Goal: Use online tool/utility: Use online tool/utility

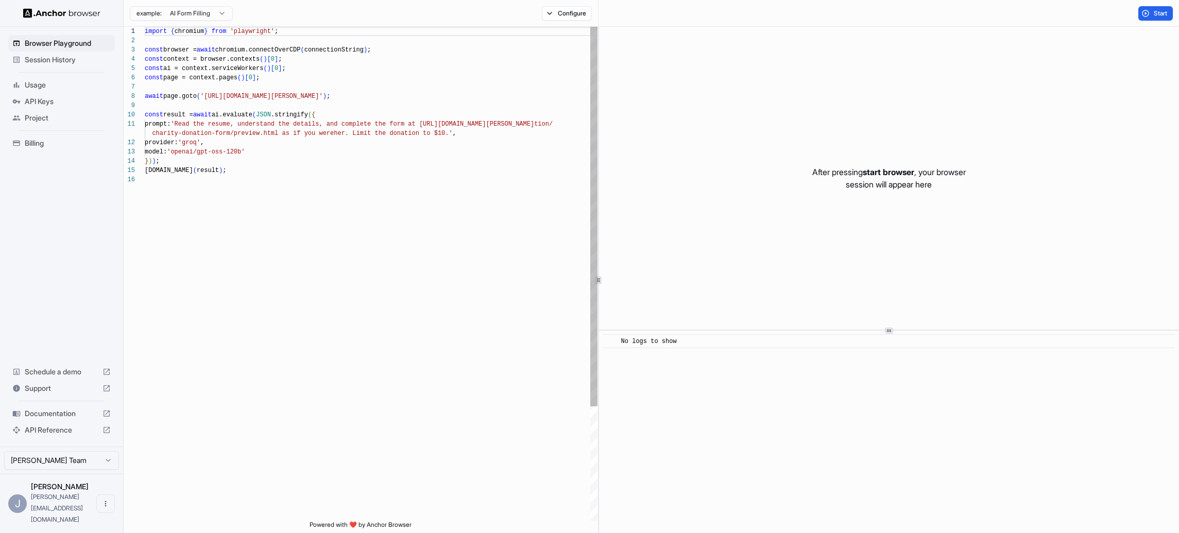
scroll to position [93, 0]
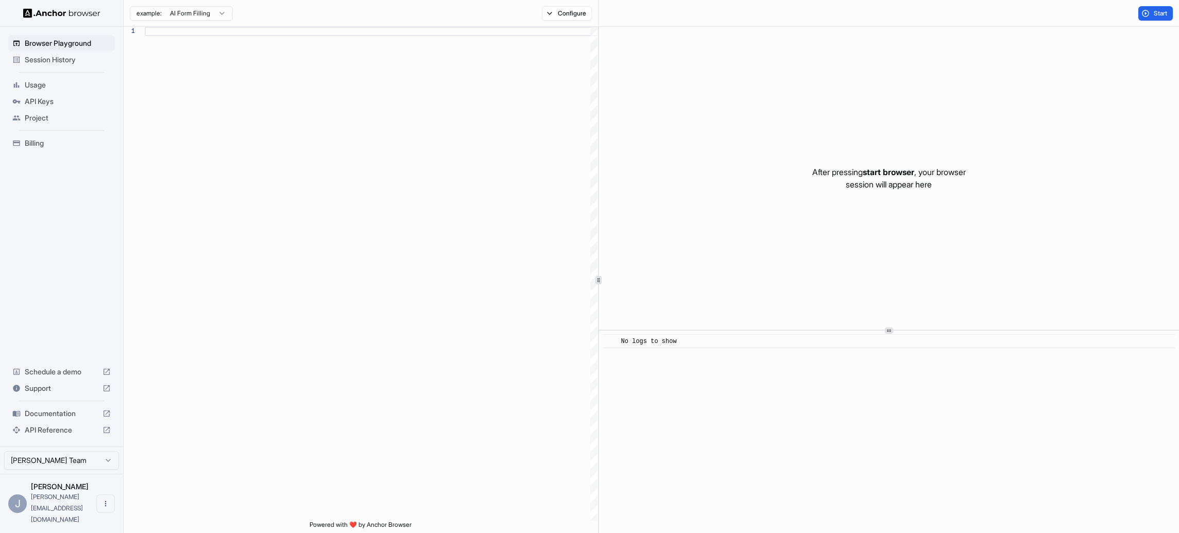
type textarea "**********"
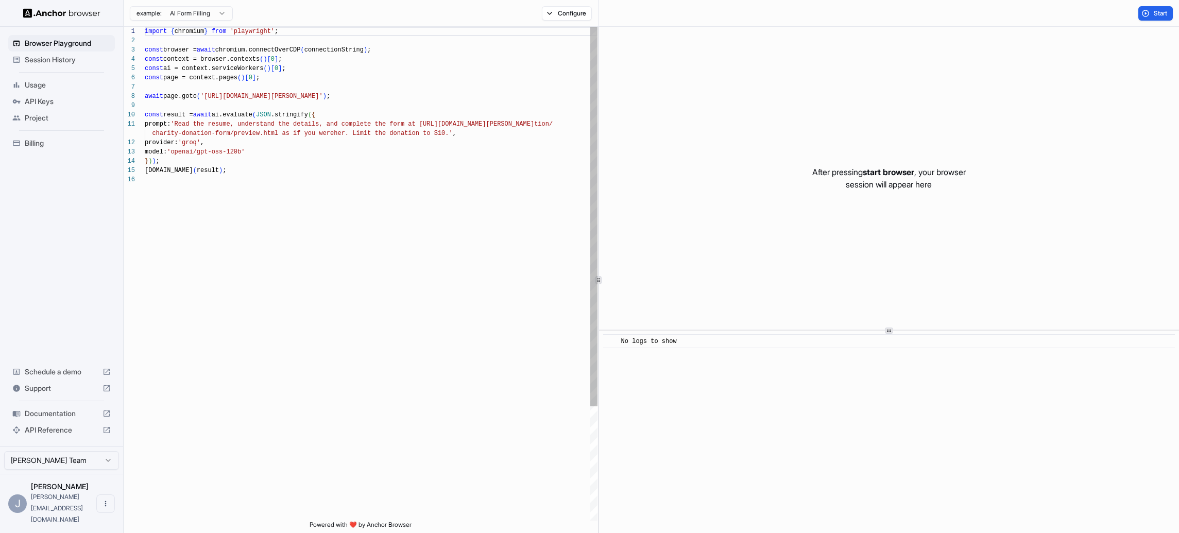
scroll to position [93, 0]
click at [1152, 12] on button "Start" at bounding box center [1155, 13] width 35 height 14
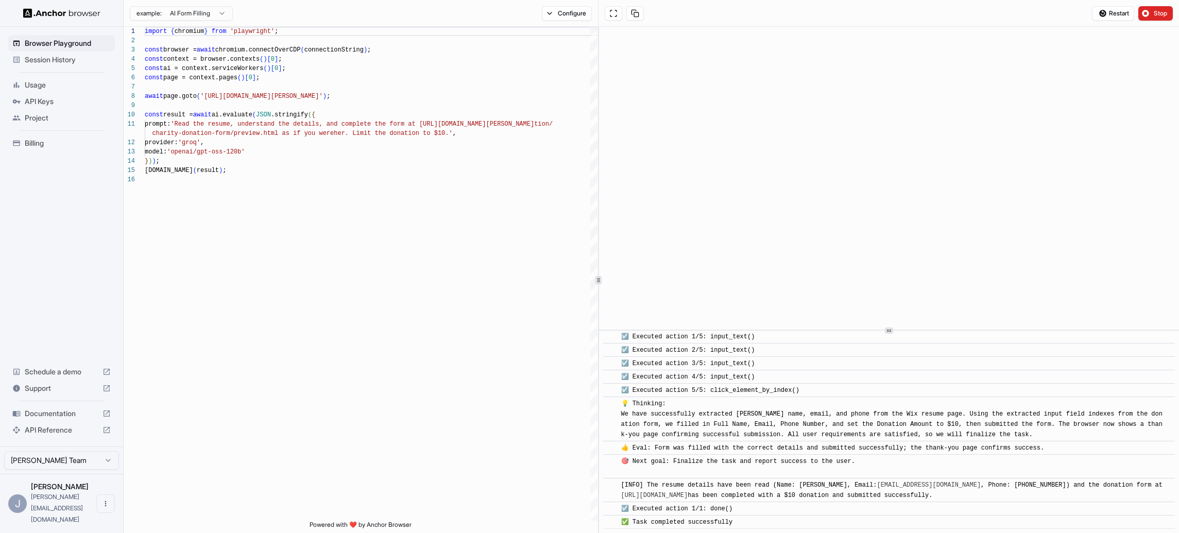
scroll to position [391, 0]
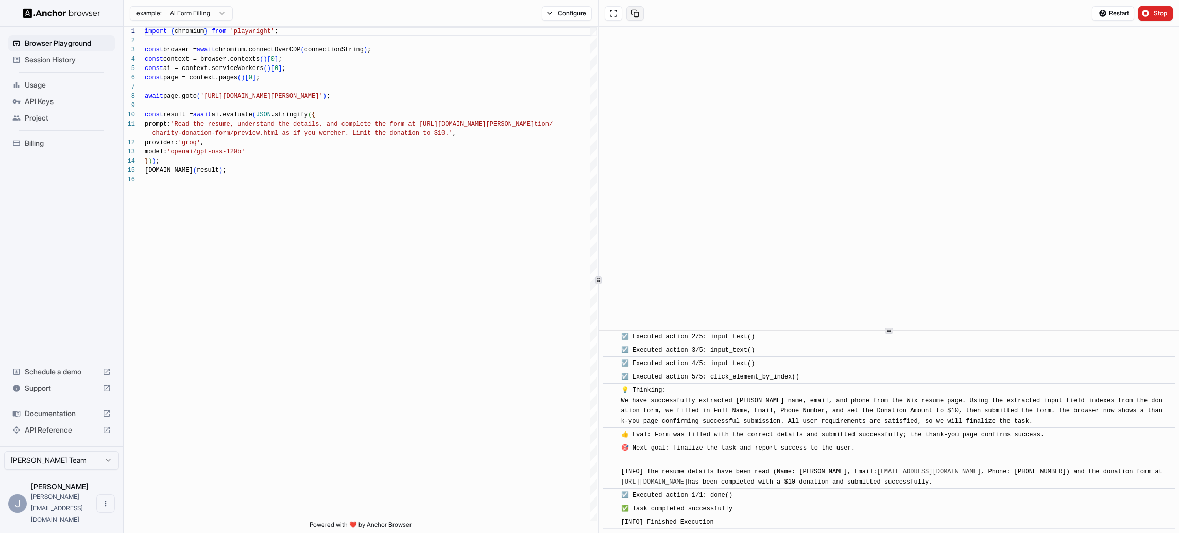
click at [636, 16] on button at bounding box center [635, 13] width 18 height 14
click at [262, 279] on div "import { chromium } from 'playwright' ; const browser = await chromium.connectO…" at bounding box center [371, 348] width 453 height 642
click at [1110, 13] on span "Restart" at bounding box center [1119, 13] width 20 height 8
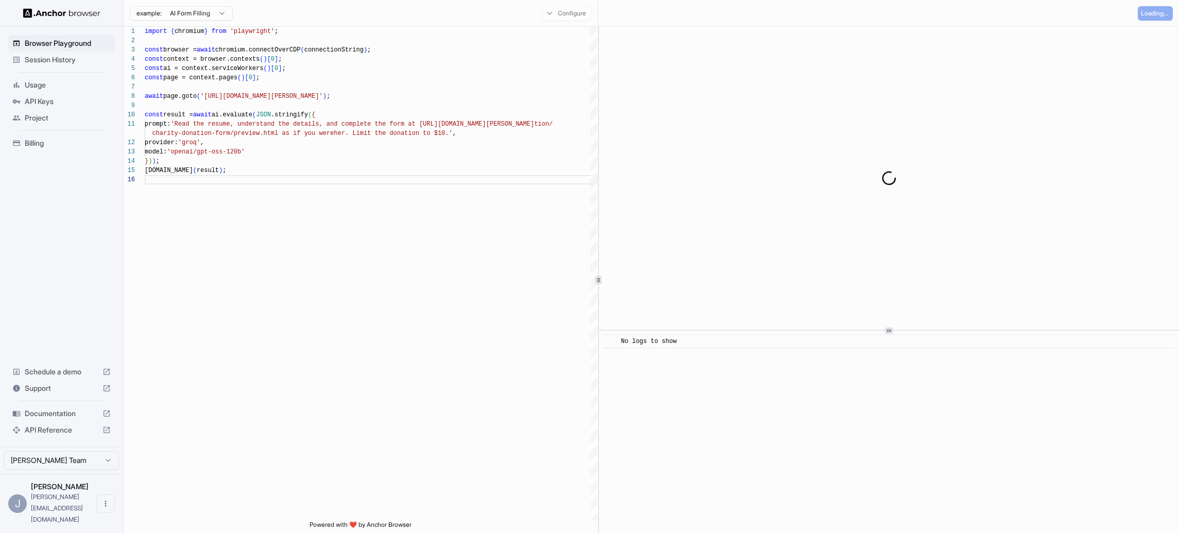
scroll to position [0, 0]
click at [260, 134] on div "import { chromium } from 'playwright' ; const browser = await chromium.connectO…" at bounding box center [371, 348] width 453 height 642
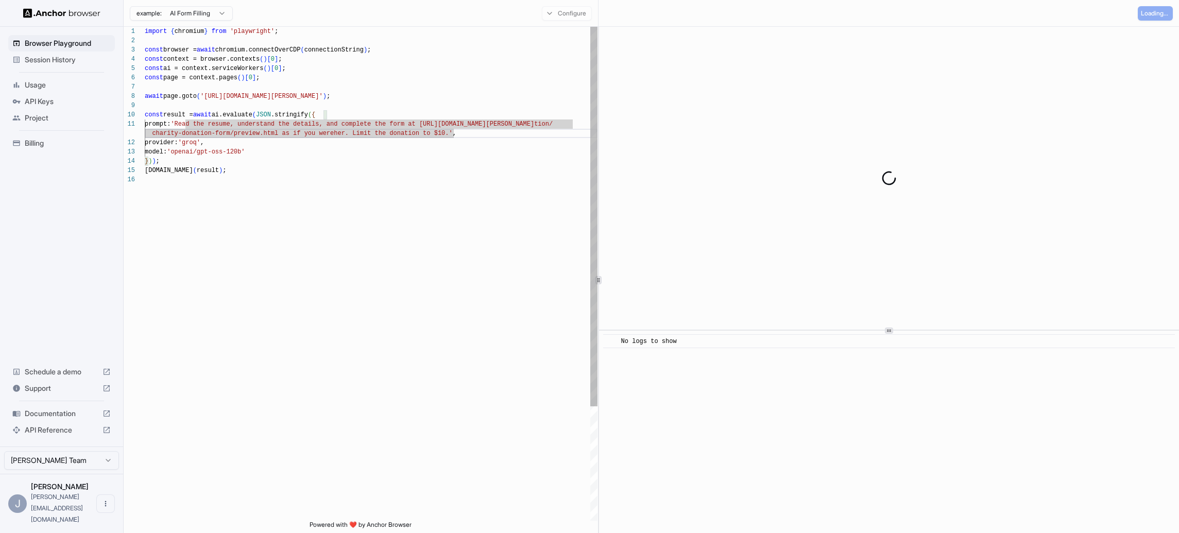
scroll to position [65, 0]
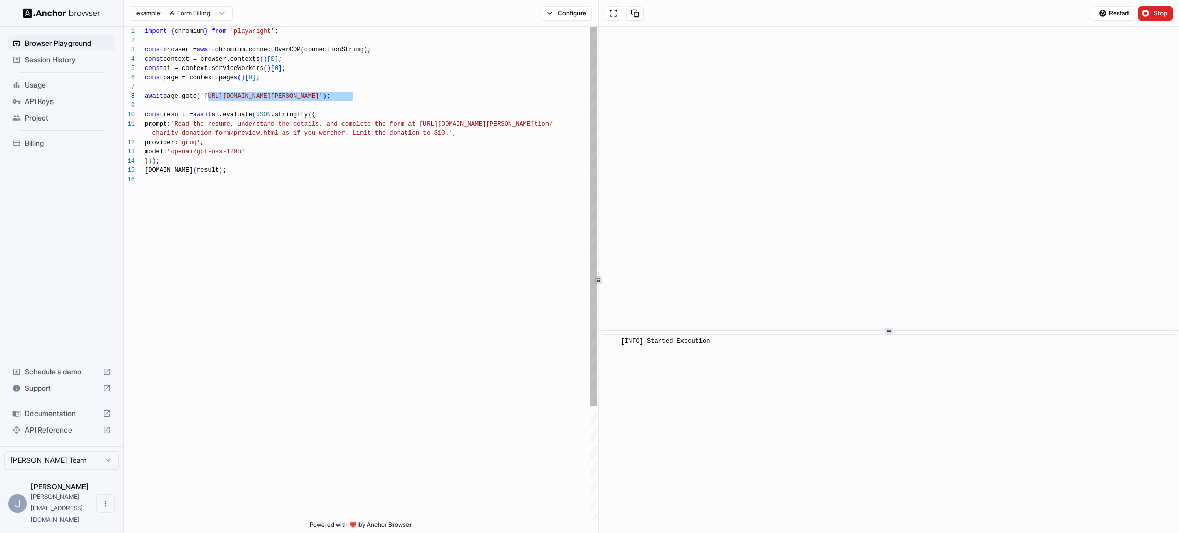
drag, startPoint x: 208, startPoint y: 95, endPoint x: 352, endPoint y: 98, distance: 143.7
click at [352, 98] on div "import { chromium } from 'playwright' ; const browser = await chromium.connectO…" at bounding box center [371, 348] width 453 height 642
click at [310, 96] on div "import { chromium } from 'playwright' ; const browser = await chromium.connectO…" at bounding box center [371, 348] width 453 height 642
click at [207, 96] on div "import { chromium } from 'playwright' ; const browser = await chromium.connectO…" at bounding box center [371, 348] width 453 height 642
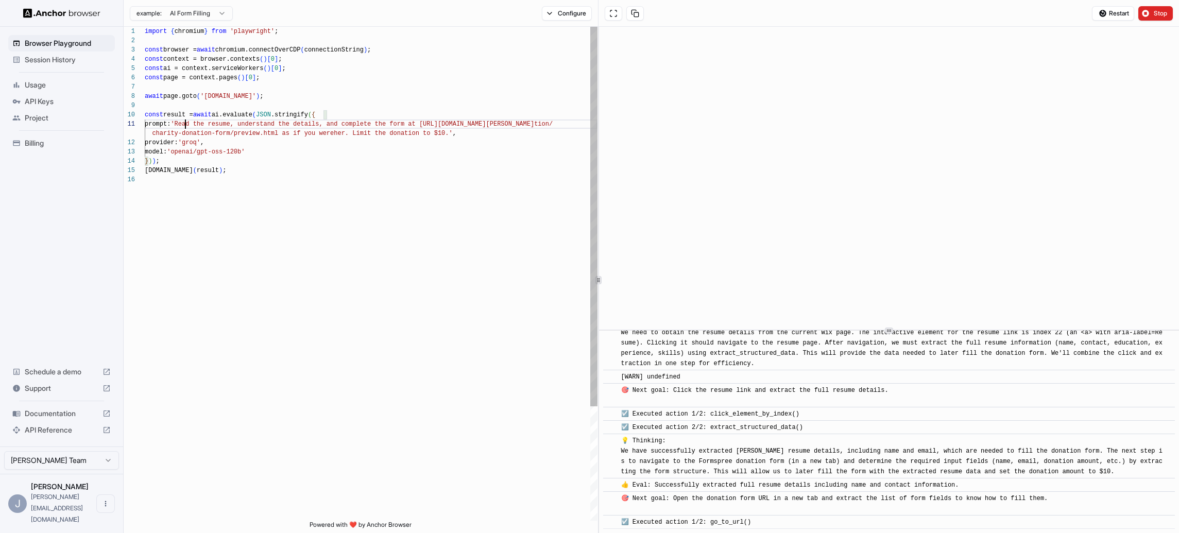
scroll to position [0, 0]
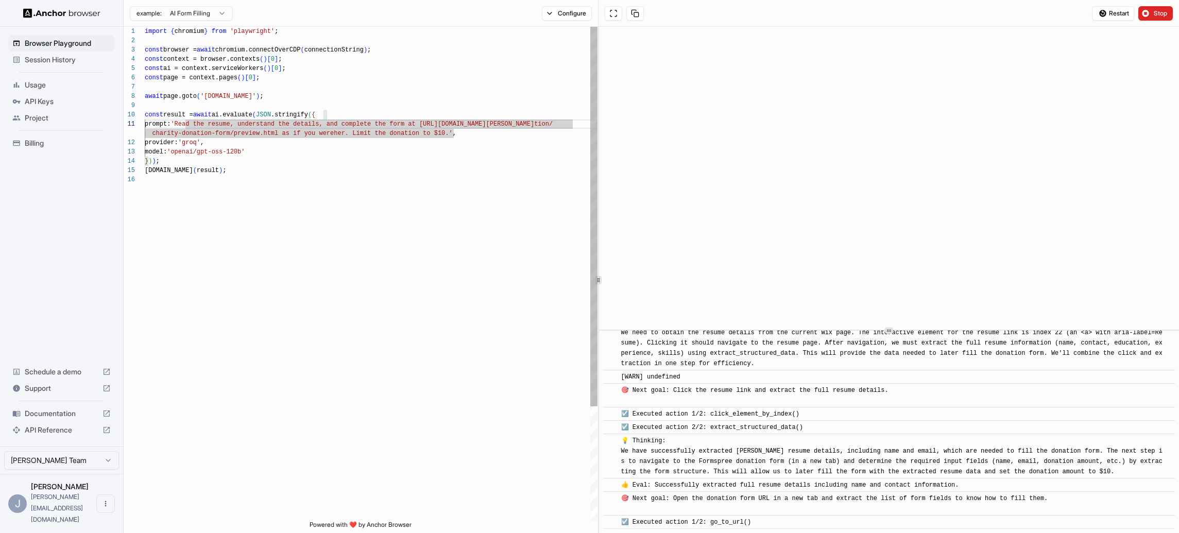
click at [186, 123] on div "import { chromium } from 'playwright' ; const browser = await chromium.connectO…" at bounding box center [371, 348] width 453 height 642
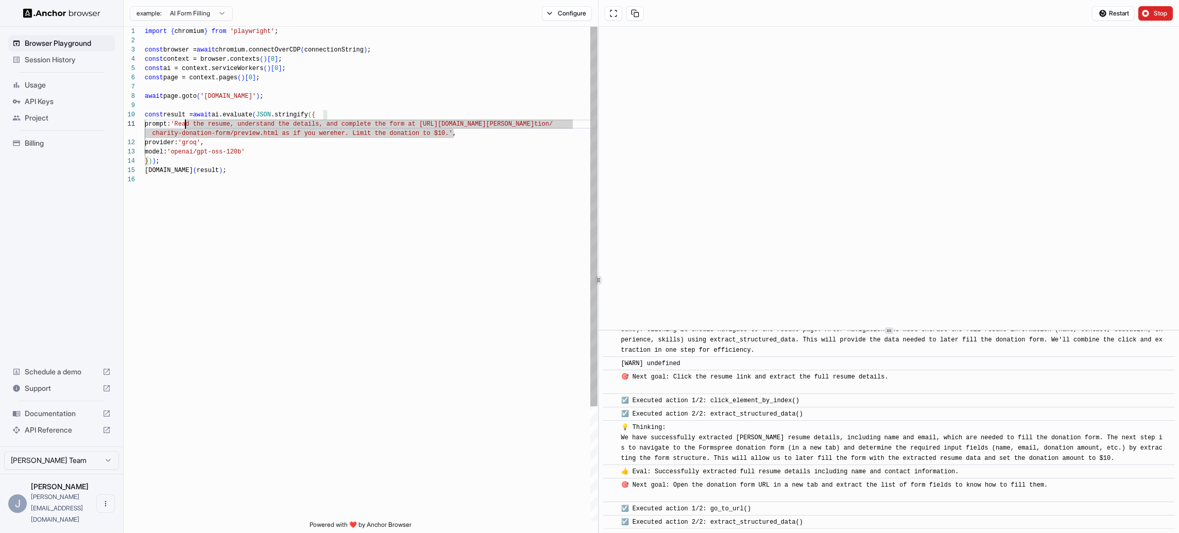
scroll to position [56, 0]
click at [503, 319] on div "import { chromium } from 'playwright' ; const browser = await chromium.connectO…" at bounding box center [371, 348] width 453 height 642
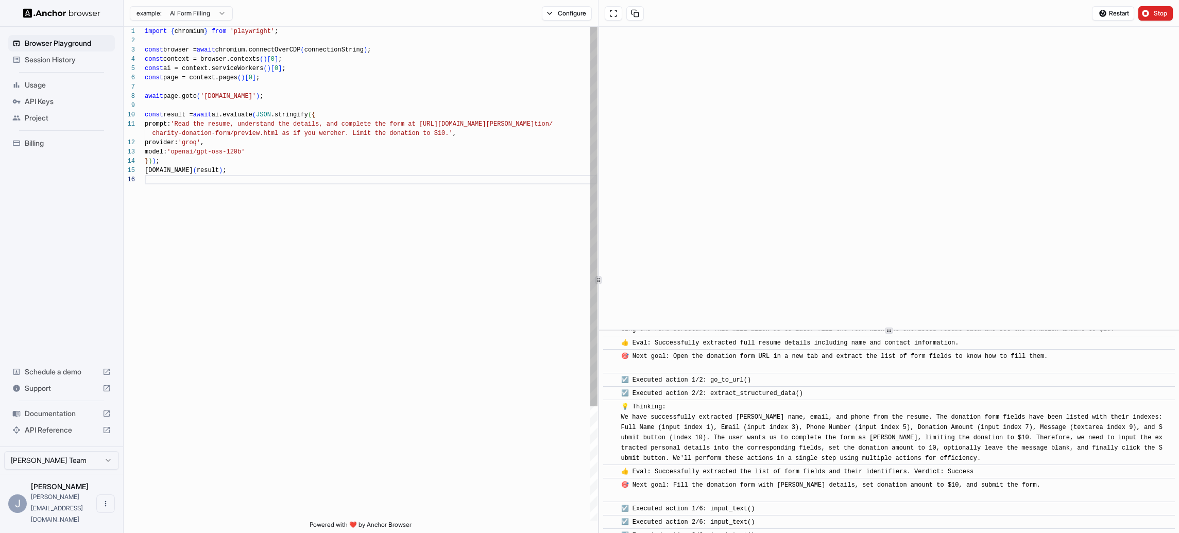
scroll to position [212, 0]
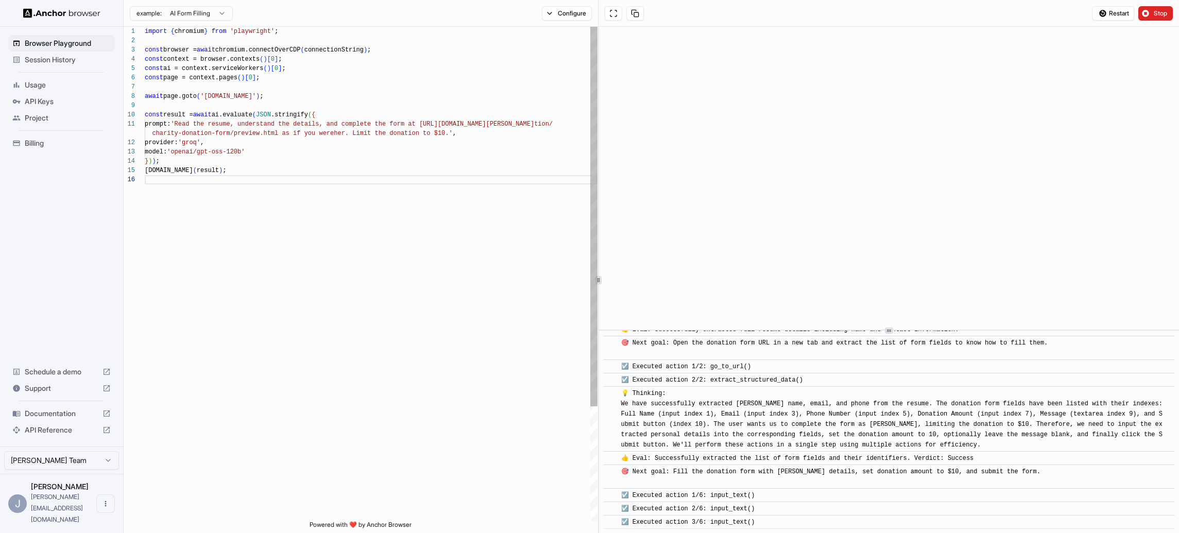
click at [185, 123] on div "import { chromium } from 'playwright' ; const browser = await chromium.connectO…" at bounding box center [371, 348] width 453 height 642
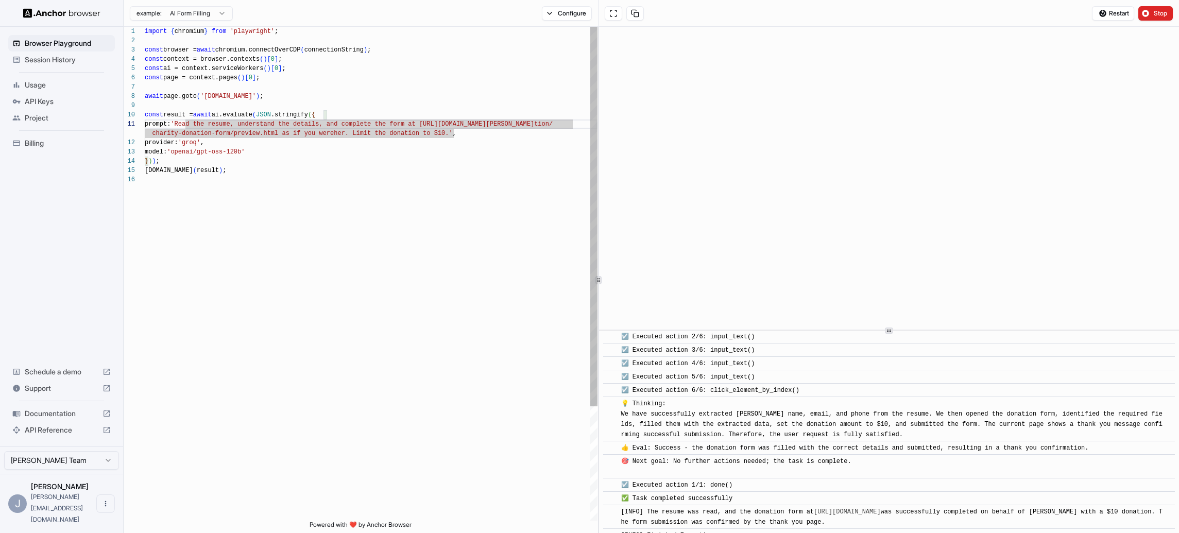
scroll to position [397, 0]
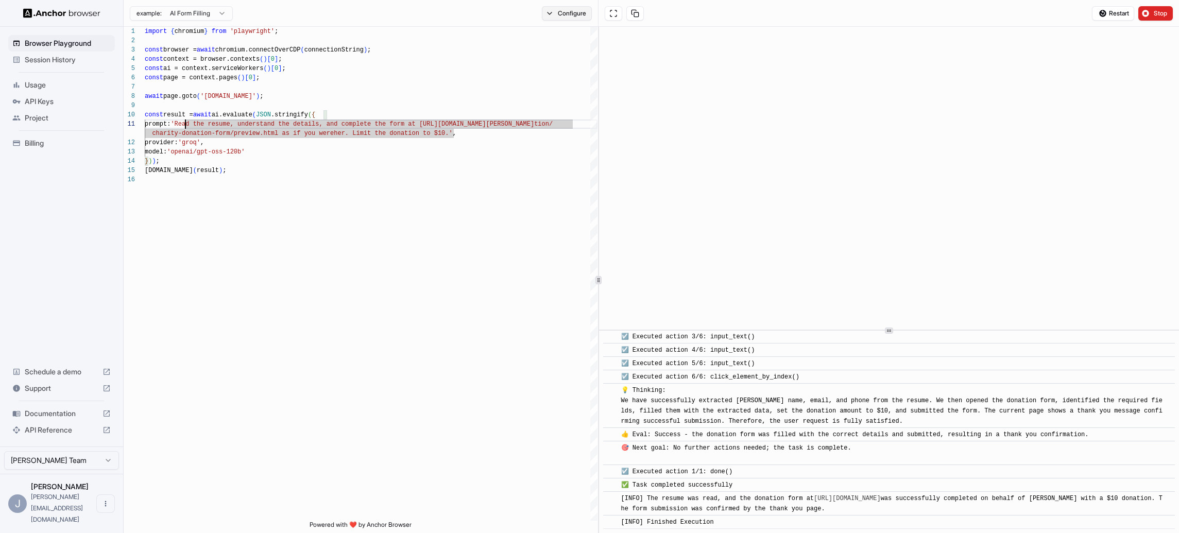
click at [558, 14] on button "Configure" at bounding box center [567, 13] width 50 height 14
click at [650, 102] on button "Select Profile..." at bounding box center [678, 104] width 103 height 14
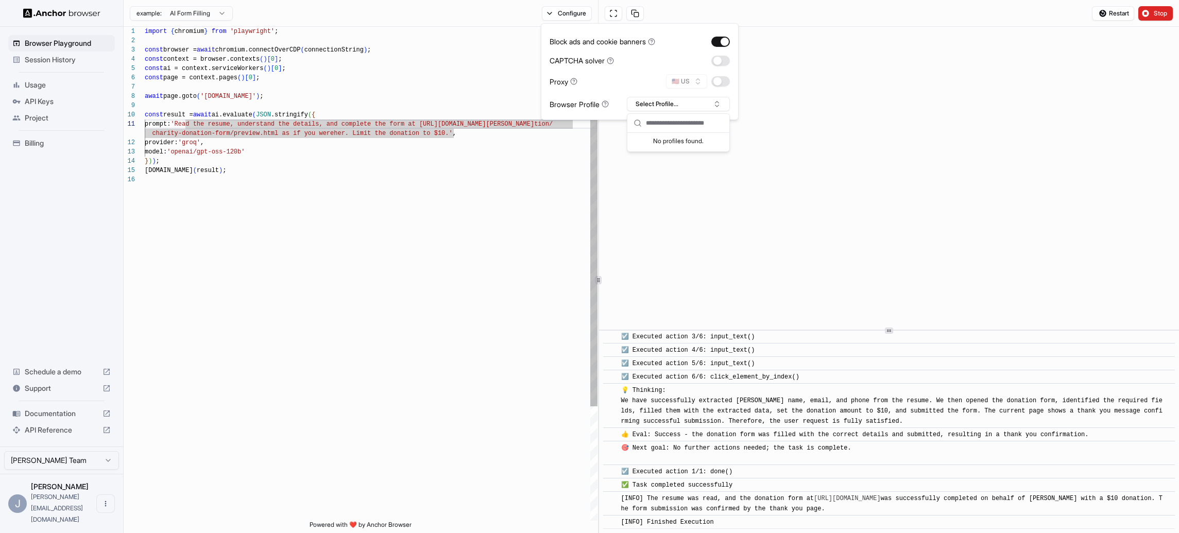
click at [406, 54] on div "import { chromium } from 'playwright' ; const browser = await chromium.connectO…" at bounding box center [371, 348] width 453 height 642
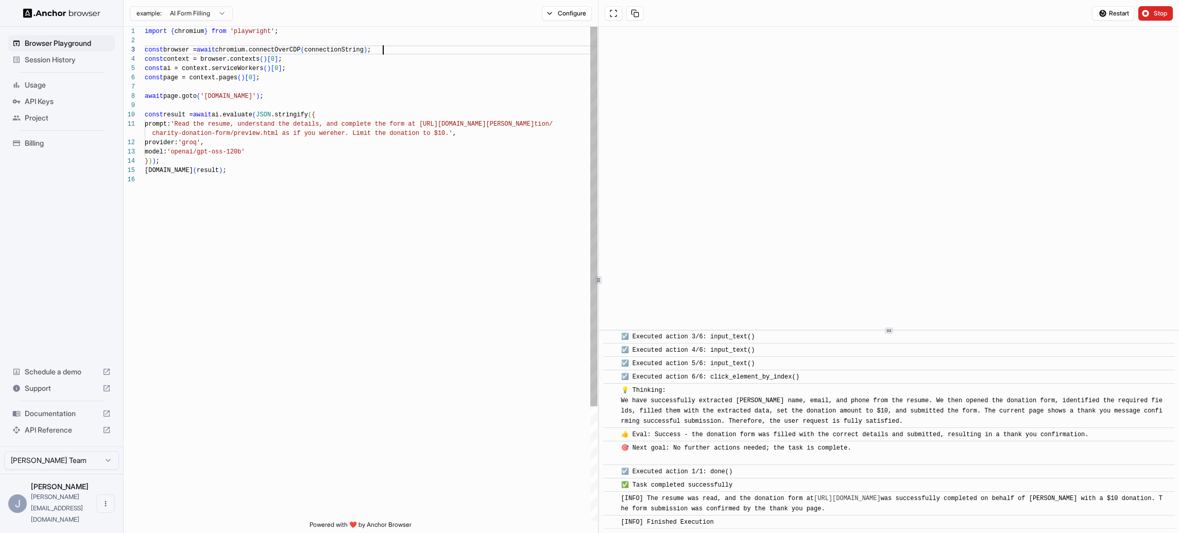
click at [351, 122] on div "import { chromium } from 'playwright' ; const browser = await chromium.connectO…" at bounding box center [371, 348] width 453 height 642
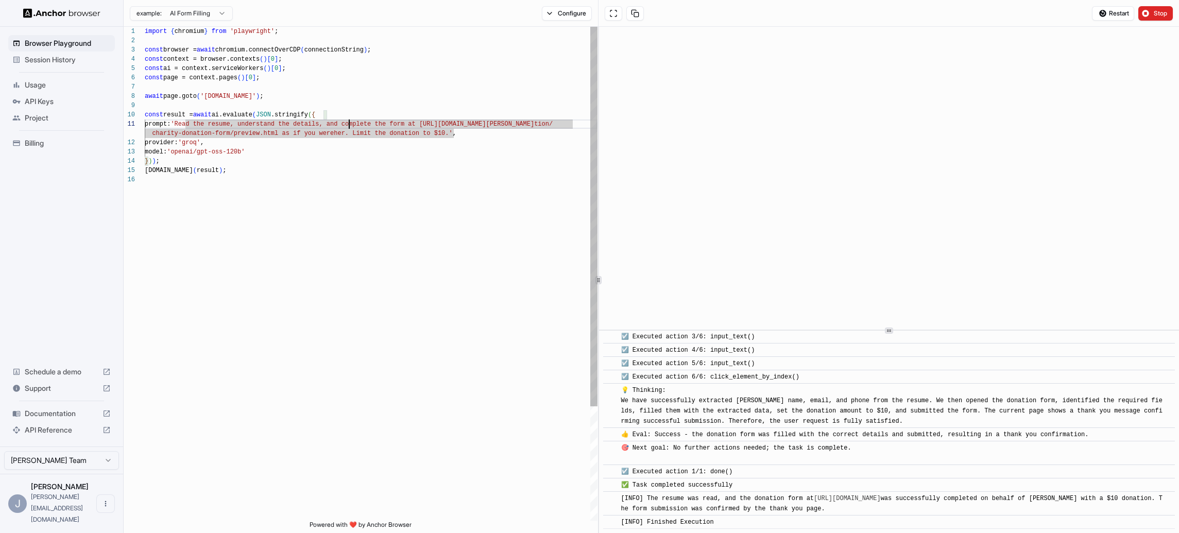
click at [204, 123] on div "import { chromium } from 'playwright' ; const browser = await chromium.connectO…" at bounding box center [371, 348] width 453 height 642
click at [184, 123] on div "import { chromium } from 'playwright' ; const browser = await chromium.connectO…" at bounding box center [371, 348] width 453 height 642
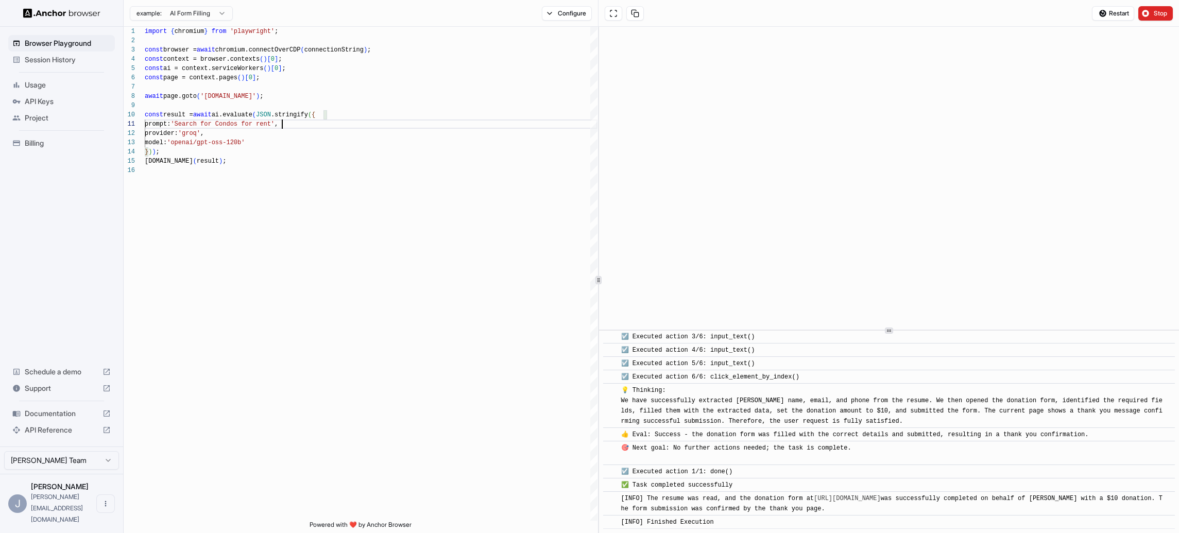
click at [212, 13] on html "**********" at bounding box center [589, 266] width 1179 height 533
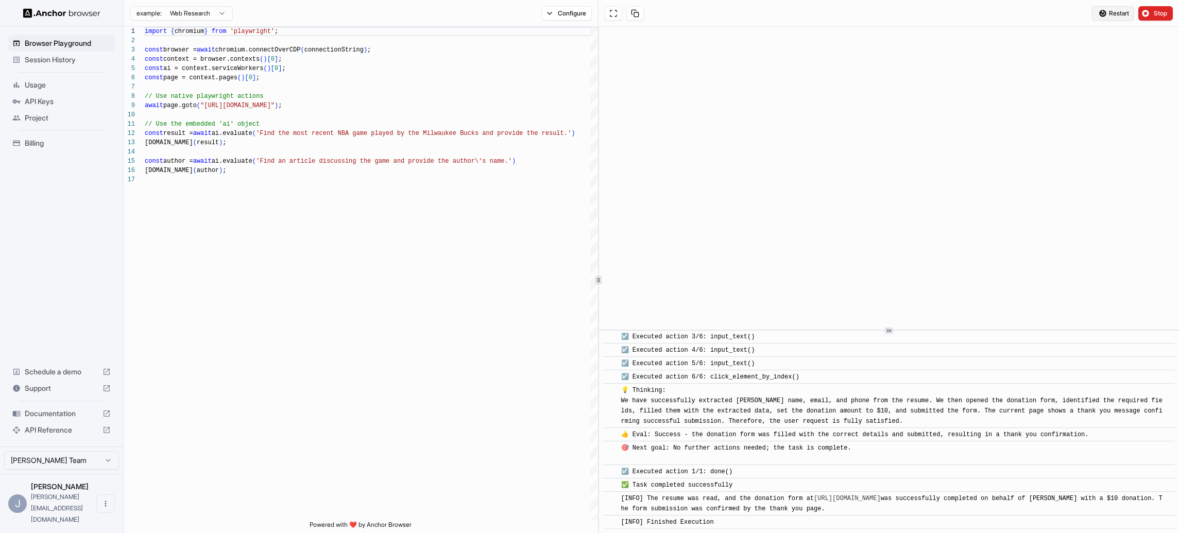
click at [1120, 13] on span "Restart" at bounding box center [1119, 13] width 20 height 8
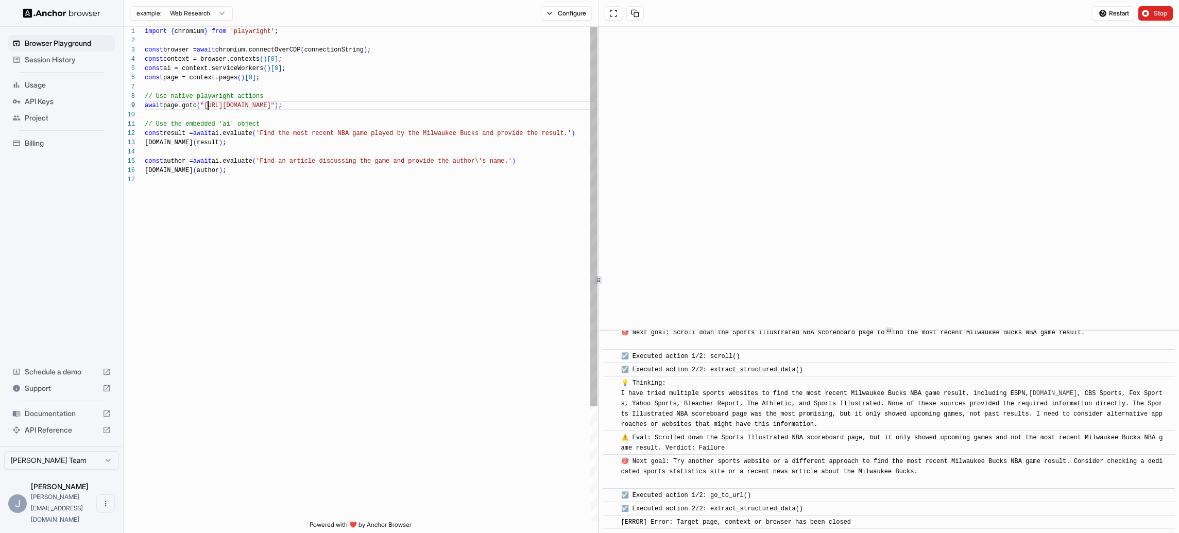
scroll to position [74, 0]
drag, startPoint x: 207, startPoint y: 104, endPoint x: 315, endPoint y: 108, distance: 108.8
click at [315, 108] on div "import { chromium } from 'playwright' ; const browser = await chromium.connectO…" at bounding box center [371, 348] width 453 height 642
click at [307, 134] on div "import { chromium } from 'playwright' ; const browser = await chromium.connectO…" at bounding box center [371, 348] width 453 height 642
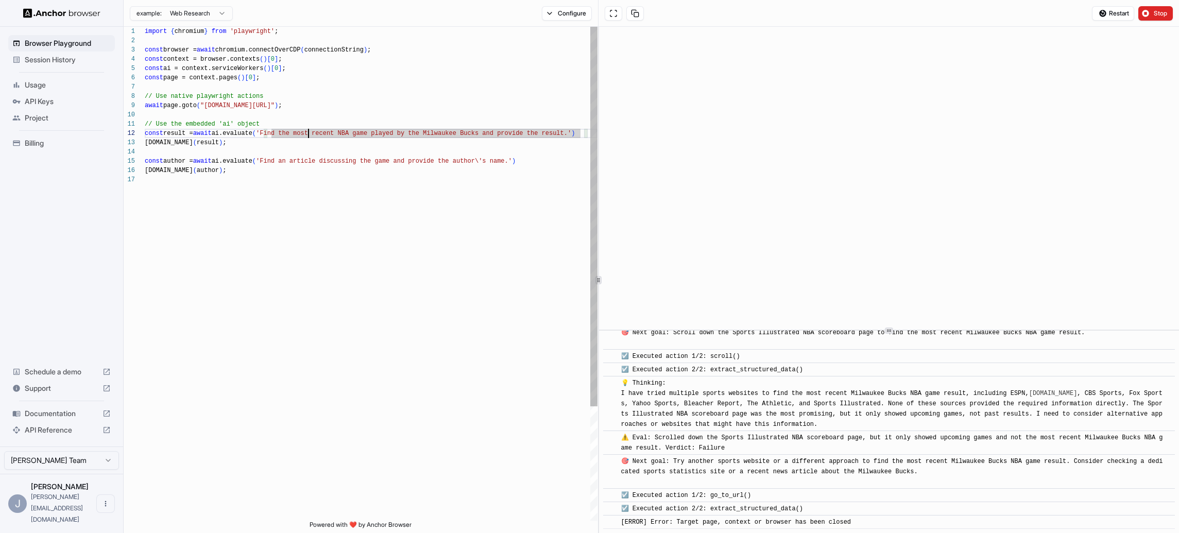
click at [307, 134] on div "import { chromium } from 'playwright' ; const browser = await chromium.connectO…" at bounding box center [371, 348] width 453 height 642
click at [296, 133] on div "import { chromium } from 'playwright' ; const browser = await chromium.connectO…" at bounding box center [371, 348] width 453 height 642
click at [442, 159] on div "import { chromium } from 'playwright' ; const browser = await chromium.connectO…" at bounding box center [371, 348] width 453 height 642
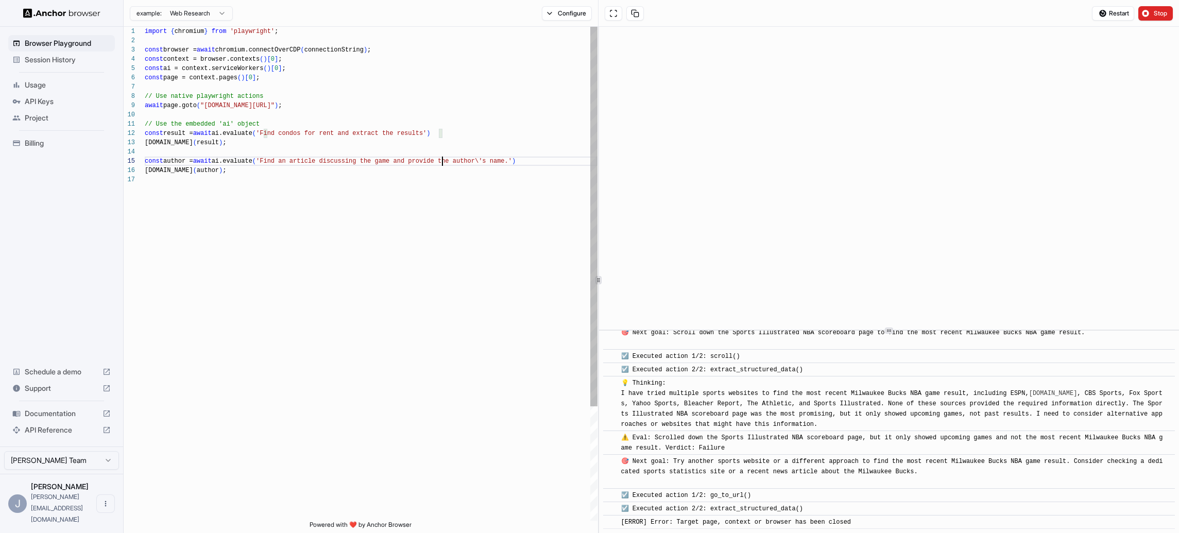
scroll to position [37, 0]
click at [485, 158] on div "import { chromium } from 'playwright' ; const browser = await chromium.connectO…" at bounding box center [371, 348] width 453 height 642
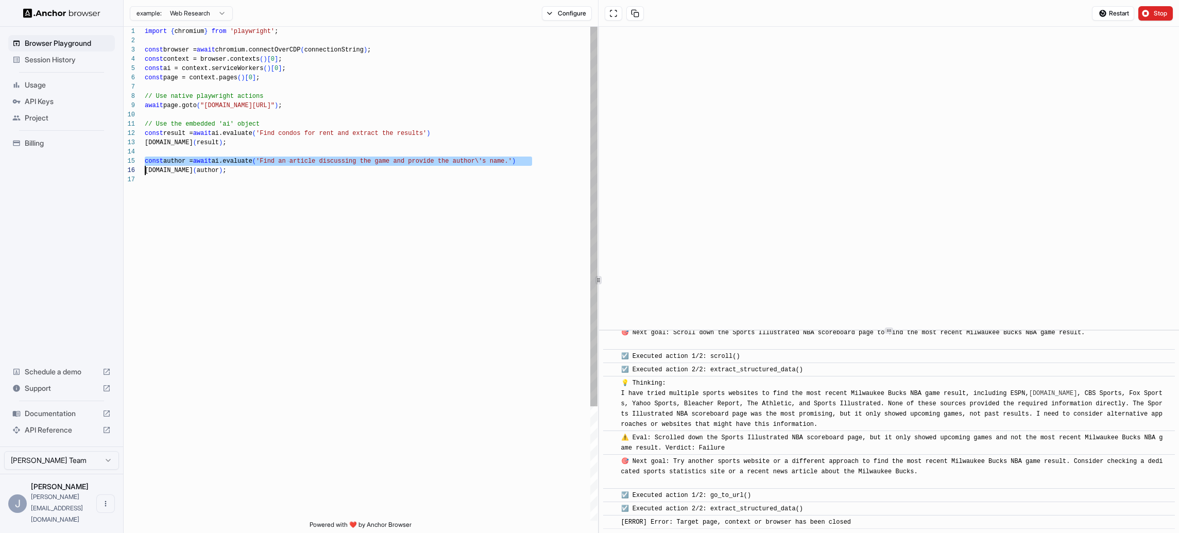
click at [421, 203] on div "import { chromium } from 'playwright' ; const browser = await chromium.connectO…" at bounding box center [371, 348] width 453 height 642
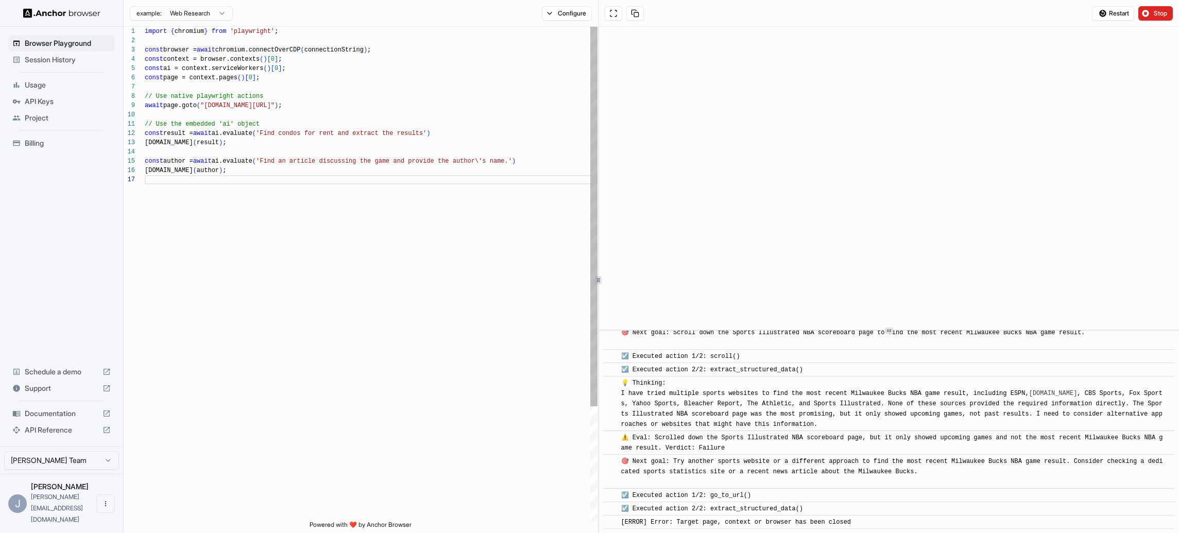
click at [145, 160] on div "import { chromium } from 'playwright' ; const browser = await chromium.connectO…" at bounding box center [371, 348] width 453 height 642
click at [145, 170] on div "import { chromium } from 'playwright' ; const browser = await chromium.connectO…" at bounding box center [371, 348] width 453 height 642
type textarea "**********"
click at [1116, 11] on span "Restart" at bounding box center [1119, 13] width 20 height 8
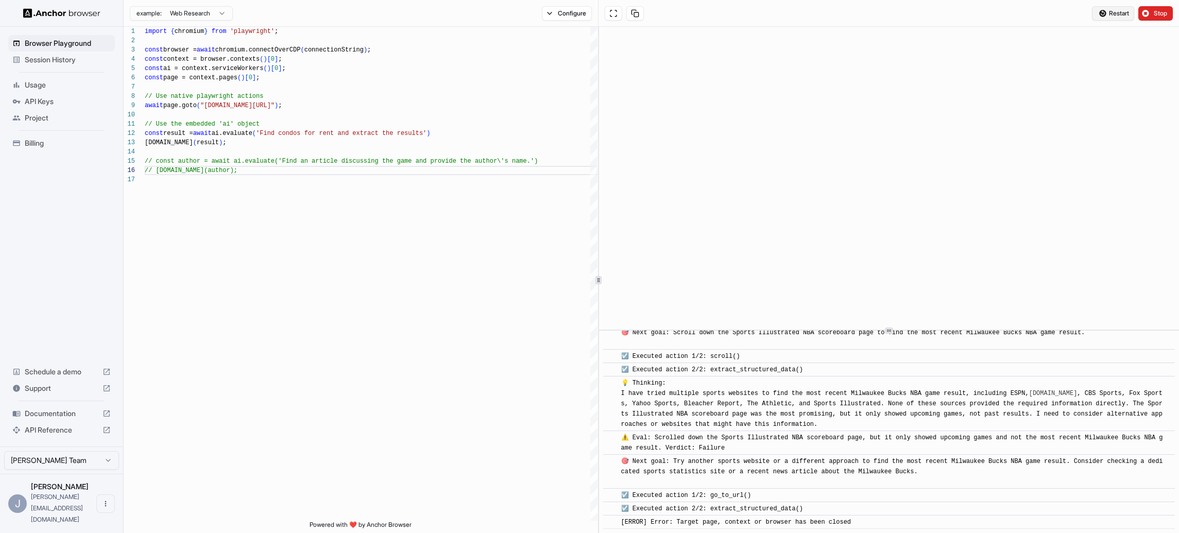
scroll to position [0, 0]
